Goal: Task Accomplishment & Management: Use online tool/utility

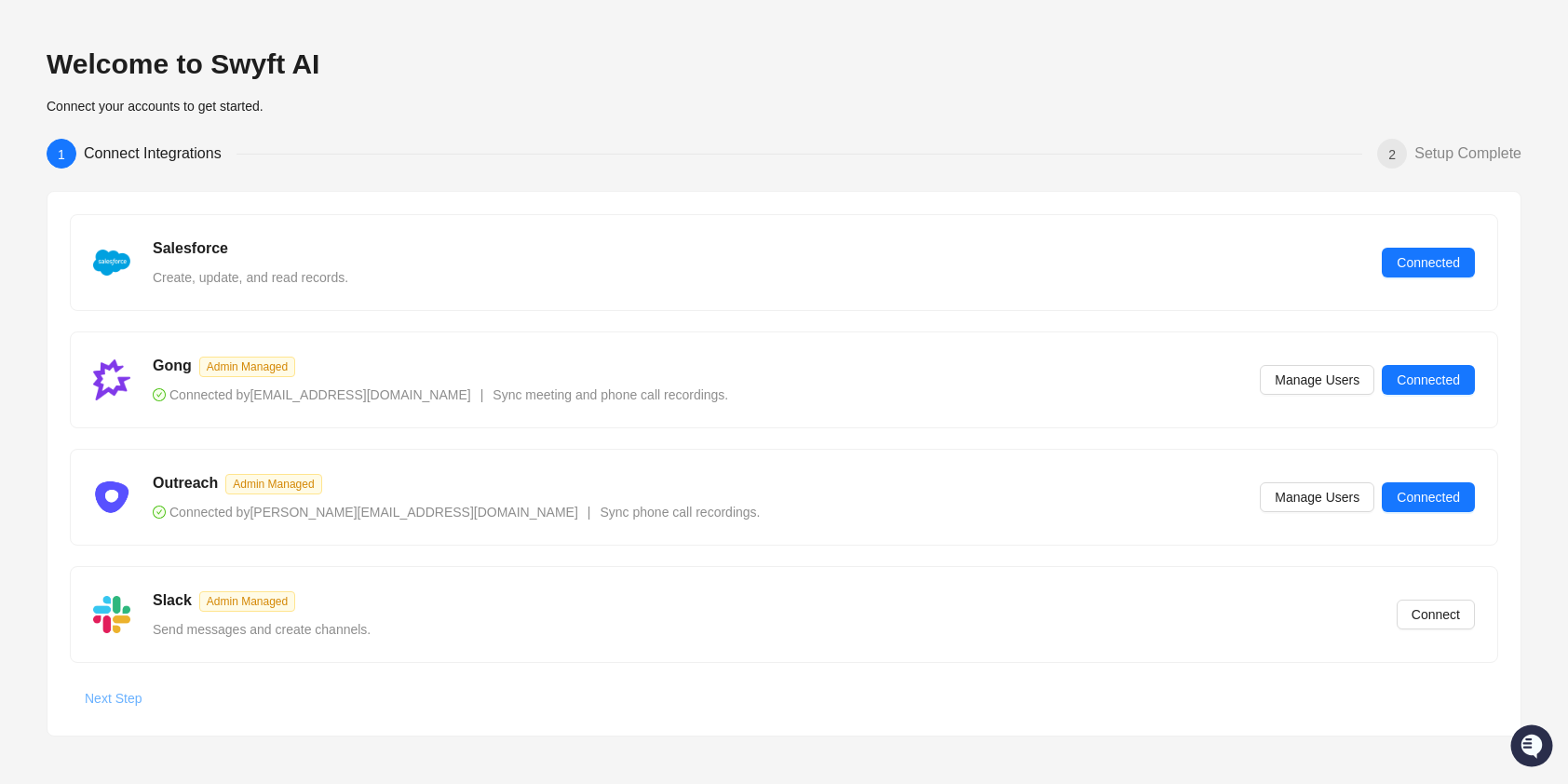
click at [108, 695] on span "Next Step" at bounding box center [113, 698] width 57 height 21
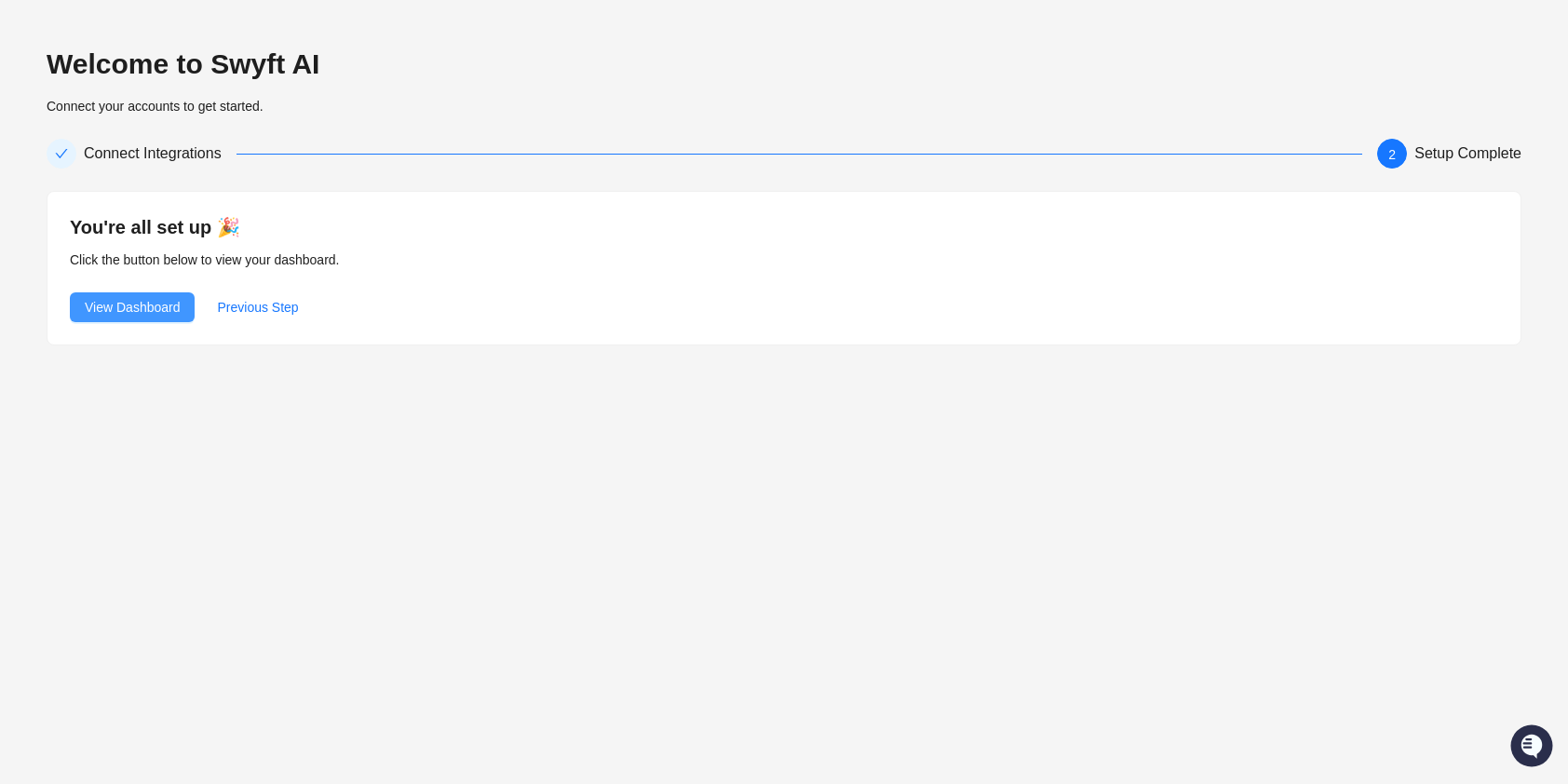
click at [122, 308] on span "View Dashboard" at bounding box center [131, 307] width 95 height 21
